Goal: Task Accomplishment & Management: Manage account settings

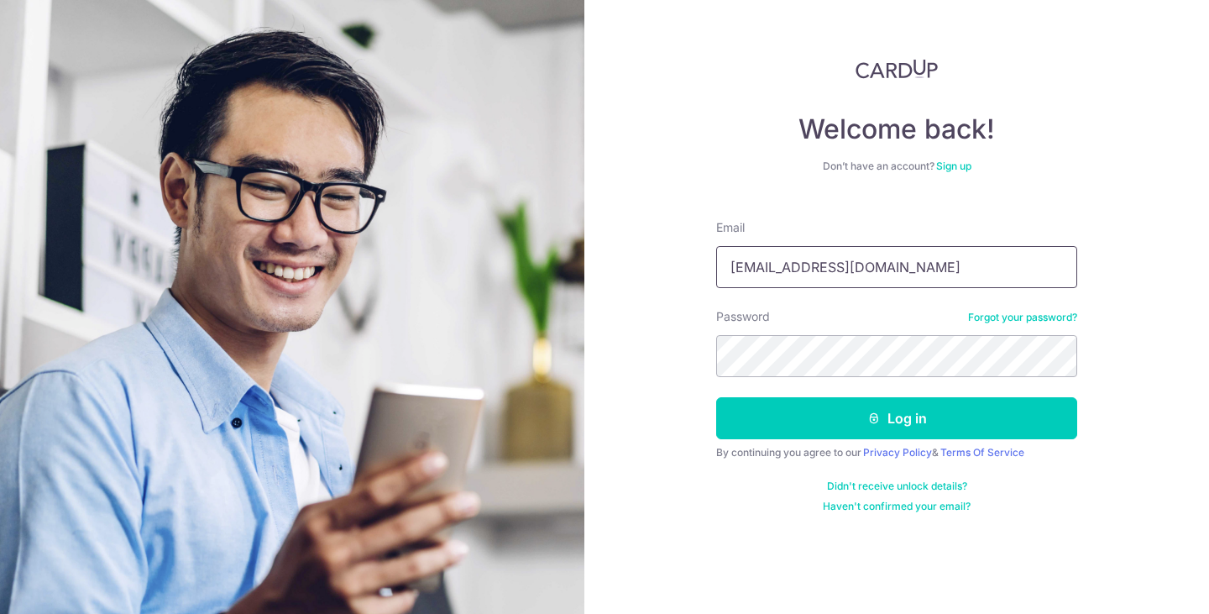
drag, startPoint x: 919, startPoint y: 263, endPoint x: 443, endPoint y: 349, distance: 484.0
click at [443, 349] on section "Welcome back! Don’t have an account? Sign up Email [EMAIL_ADDRESS][DOMAIN_NAME]…" at bounding box center [604, 307] width 1209 height 614
type input "[EMAIL_ADDRESS][DOMAIN_NAME]"
click at [716, 397] on button "Log in" at bounding box center [896, 418] width 361 height 42
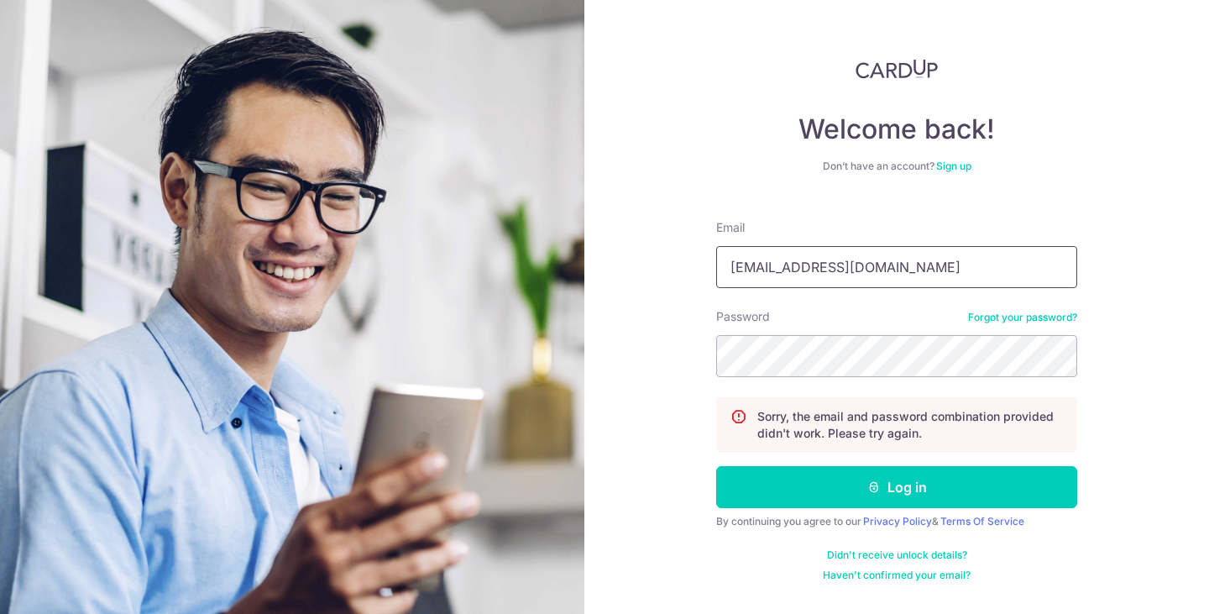
drag, startPoint x: 940, startPoint y: 257, endPoint x: 406, endPoint y: 290, distance: 535.2
click at [406, 290] on section "Welcome back! Don’t have an account? Sign up Email wedding300120@gmail.com Pass…" at bounding box center [604, 307] width 1209 height 614
type input "[EMAIL_ADDRESS][DOMAIN_NAME]"
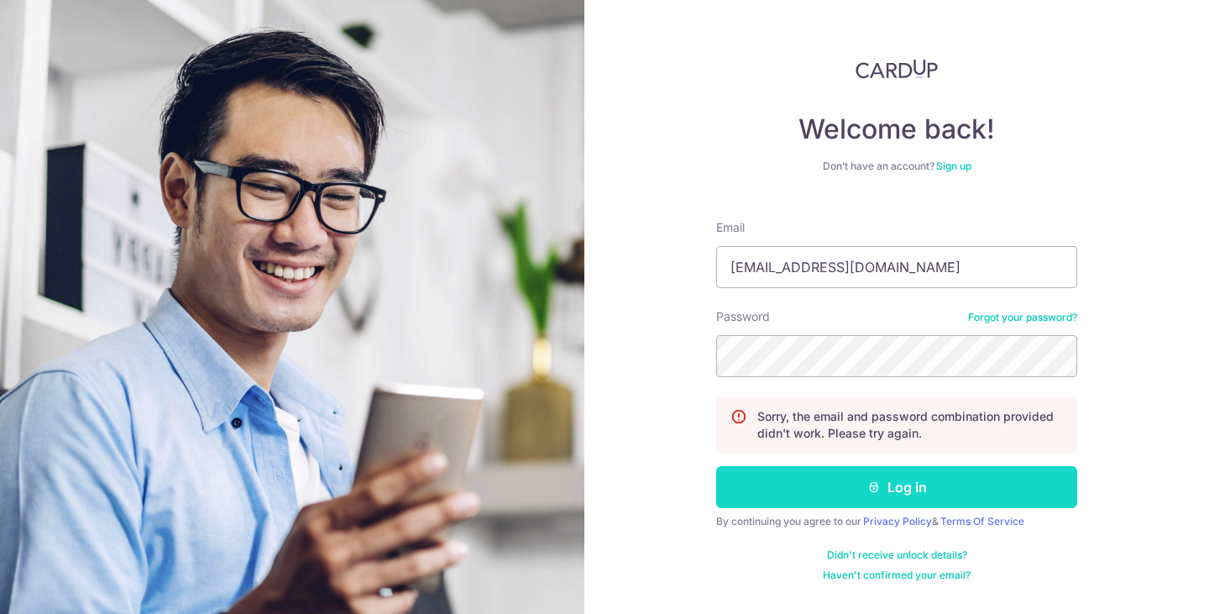
click at [807, 497] on button "Log in" at bounding box center [896, 487] width 361 height 42
